Goal: Information Seeking & Learning: Compare options

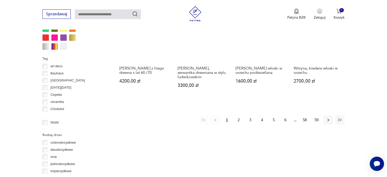
scroll to position [519, 0]
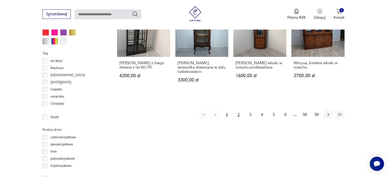
click at [239, 111] on button "2" at bounding box center [238, 114] width 9 height 9
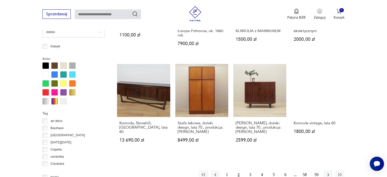
scroll to position [461, 0]
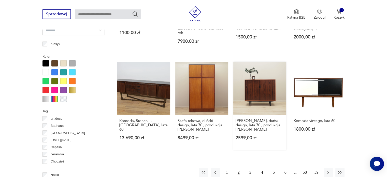
click at [251, 103] on link "[PERSON_NAME], duński design, lata 70., produkcja: [PERSON_NAME] 2599,00 zł" at bounding box center [259, 106] width 53 height 88
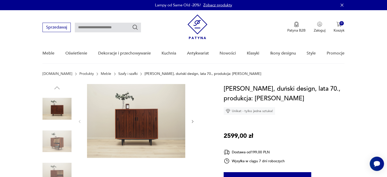
click at [192, 122] on icon "button" at bounding box center [193, 121] width 4 height 4
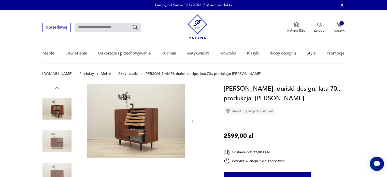
click at [192, 122] on icon "button" at bounding box center [193, 121] width 4 height 4
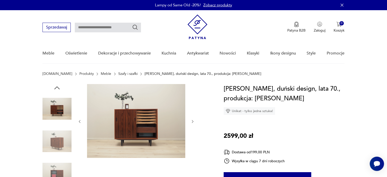
click at [192, 122] on icon "button" at bounding box center [193, 121] width 4 height 4
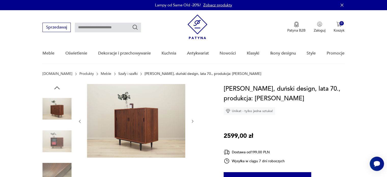
click at [192, 122] on icon "button" at bounding box center [193, 121] width 2 height 3
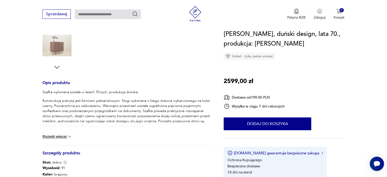
scroll to position [163, 0]
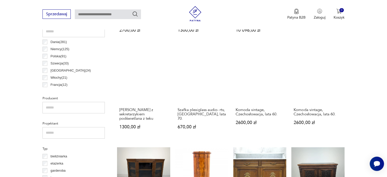
scroll to position [283, 0]
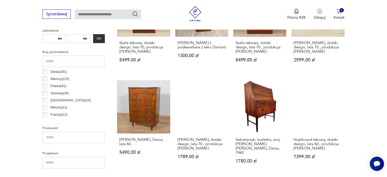
scroll to position [248, 0]
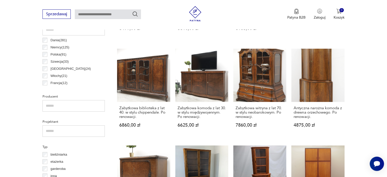
scroll to position [270, 0]
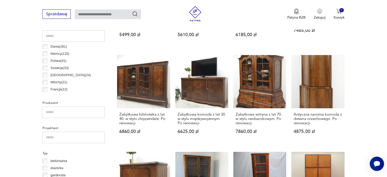
click at [54, 61] on p "Polska ( 91 )" at bounding box center [59, 61] width 16 height 6
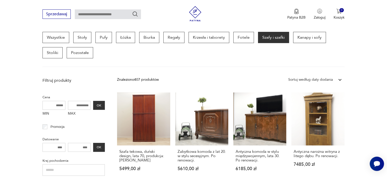
scroll to position [135, 0]
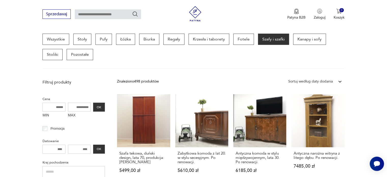
click at [267, 38] on p "Szafy i szafki" at bounding box center [273, 39] width 31 height 11
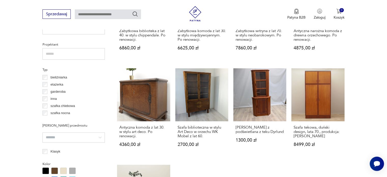
scroll to position [356, 0]
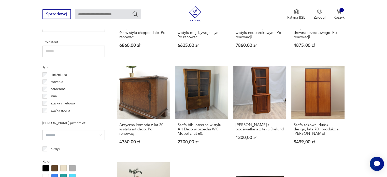
click at [55, 74] on p "bieliźniarka" at bounding box center [59, 75] width 17 height 6
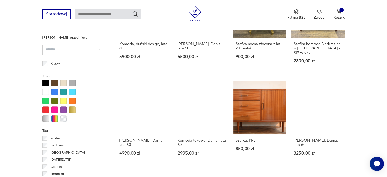
scroll to position [455, 0]
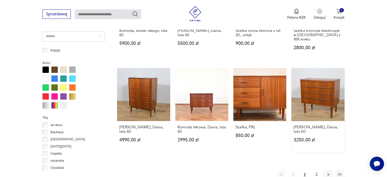
click at [321, 98] on link "[PERSON_NAME], Dania, lata 60. 3250,00 zł" at bounding box center [317, 110] width 53 height 84
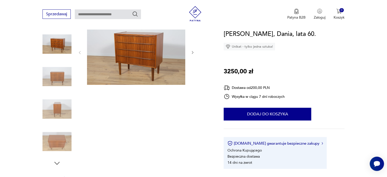
scroll to position [66, 0]
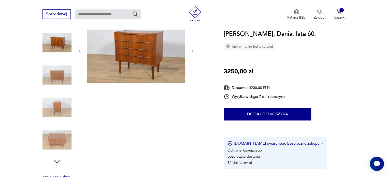
click at [57, 142] on img at bounding box center [56, 139] width 29 height 29
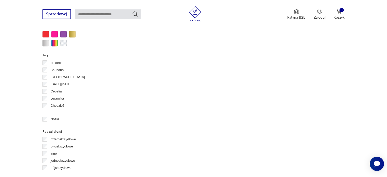
scroll to position [501, 0]
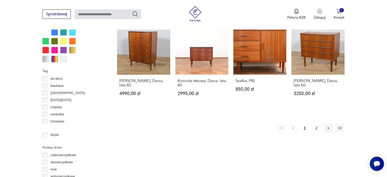
click at [54, 85] on p "Bauhaus" at bounding box center [57, 86] width 13 height 6
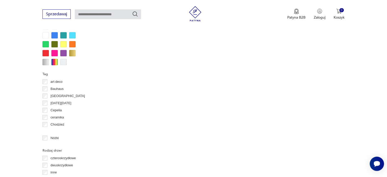
scroll to position [461, 0]
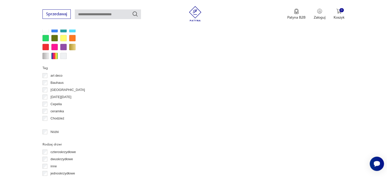
click at [59, 82] on p "Bauhaus" at bounding box center [57, 83] width 13 height 6
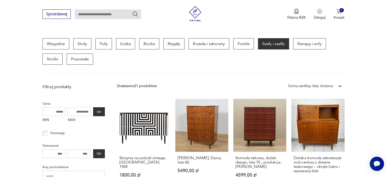
scroll to position [132, 0]
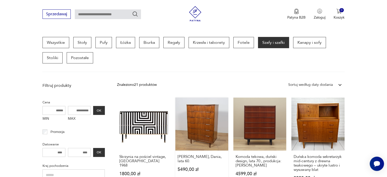
click at [202, 128] on link "[PERSON_NAME], Dania, lata 60. 5490,00 zł" at bounding box center [201, 143] width 53 height 93
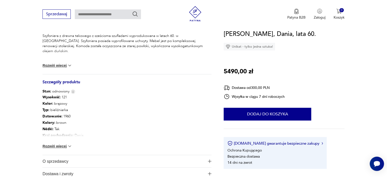
scroll to position [218, 0]
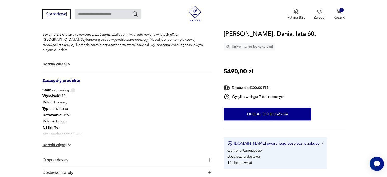
click at [51, 145] on button "Rozwiń więcej" at bounding box center [57, 144] width 30 height 5
